Goal: Task Accomplishment & Management: Manage account settings

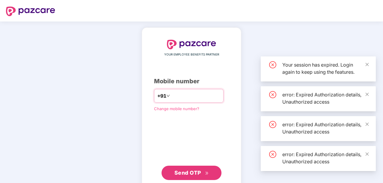
click at [183, 98] on input "number" at bounding box center [195, 96] width 49 height 10
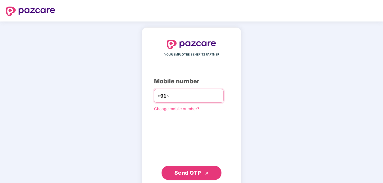
click at [191, 97] on input "number" at bounding box center [195, 96] width 49 height 10
type input "**********"
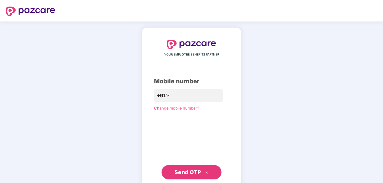
click at [196, 170] on span "Send OTP" at bounding box center [187, 172] width 27 height 6
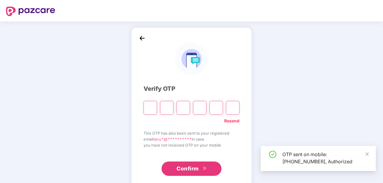
click at [150, 110] on input "Please enter verification code. Digit 1" at bounding box center [149, 108] width 13 height 14
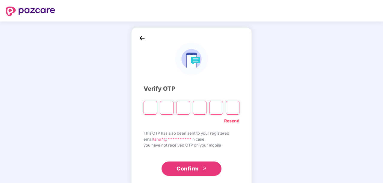
type input "*"
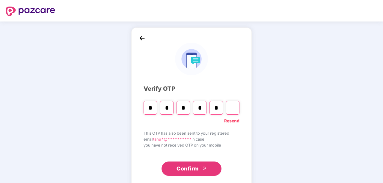
type input "*"
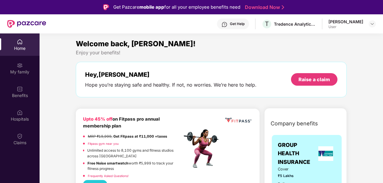
click at [343, 22] on div "[PERSON_NAME]" at bounding box center [345, 22] width 35 height 6
click at [370, 24] on img at bounding box center [371, 24] width 5 height 5
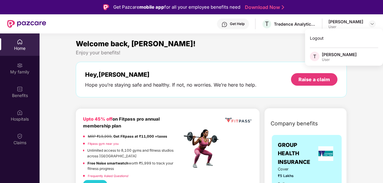
click at [255, 49] on div "Welcome back, [PERSON_NAME]!" at bounding box center [211, 43] width 271 height 11
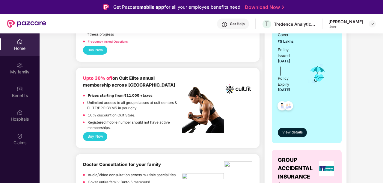
scroll to position [135, 0]
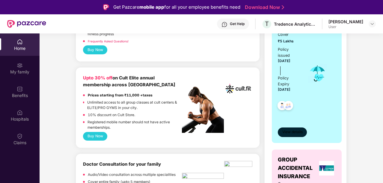
click at [294, 136] on button "View details" at bounding box center [291, 133] width 29 height 10
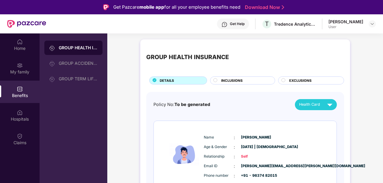
click at [346, 22] on div "[PERSON_NAME]" at bounding box center [345, 22] width 35 height 6
click at [370, 25] on img at bounding box center [371, 24] width 5 height 5
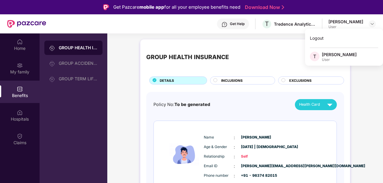
click at [339, 53] on div "[PERSON_NAME]" at bounding box center [338, 55] width 35 height 6
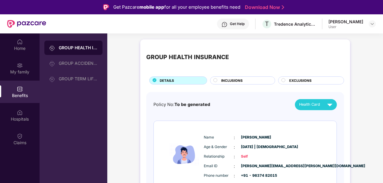
click at [342, 22] on div "[PERSON_NAME]" at bounding box center [345, 22] width 35 height 6
